Goal: Information Seeking & Learning: Learn about a topic

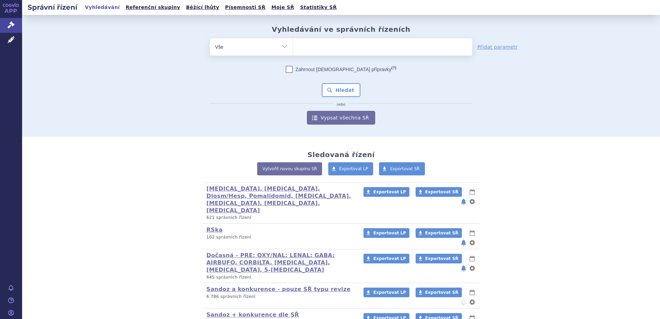
click at [56, 103] on div "Vyhledávání ve správních řízeních odstranit Vše Spisová značka" at bounding box center [341, 76] width 638 height 122
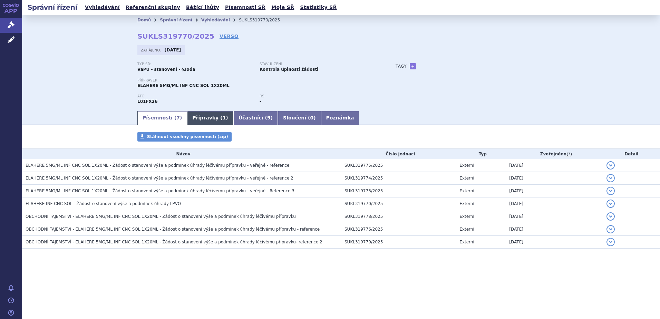
click at [204, 119] on link "Přípravky ( 1 )" at bounding box center [210, 118] width 46 height 14
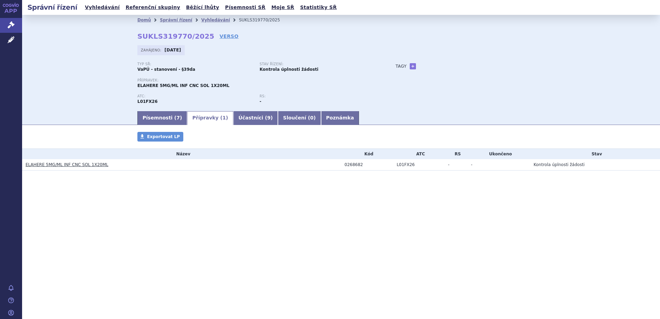
click at [50, 165] on link "ELAHERE 5MG/ML INF CNC SOL 1X20ML" at bounding box center [67, 164] width 83 height 5
